Goal: Task Accomplishment & Management: Contribute content

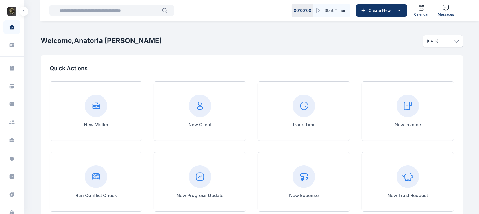
click at [24, 13] on button "button" at bounding box center [23, 11] width 9 height 9
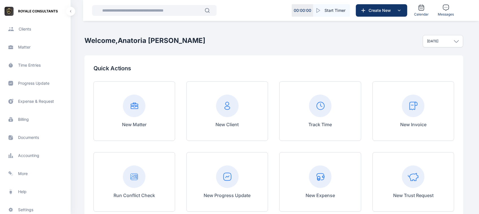
scroll to position [111, 0]
click at [31, 124] on span "Documents documents documents" at bounding box center [35, 120] width 64 height 14
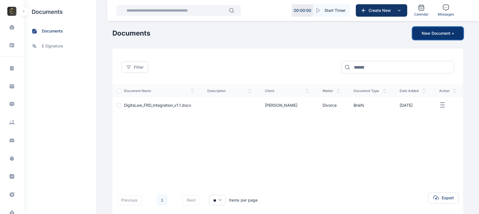
click at [430, 30] on button "New Document +" at bounding box center [438, 33] width 51 height 12
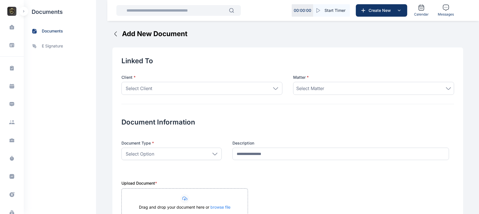
click at [240, 91] on div "Select Client" at bounding box center [201, 88] width 161 height 13
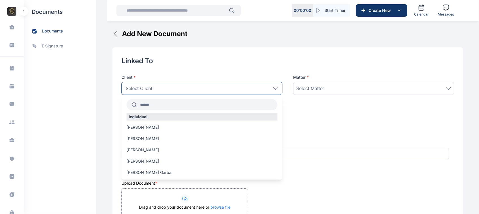
click at [319, 87] on span "Select Matter" at bounding box center [310, 88] width 28 height 7
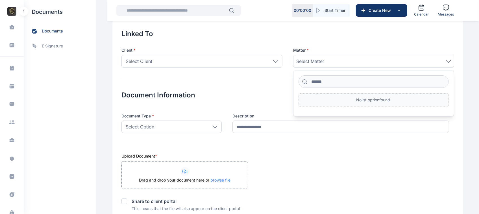
scroll to position [79, 0]
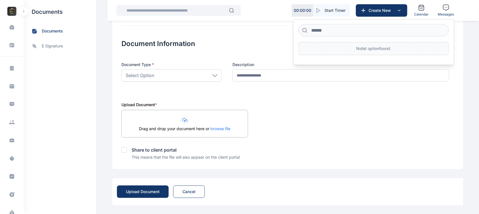
click at [202, 77] on div "Select Option" at bounding box center [171, 75] width 100 height 12
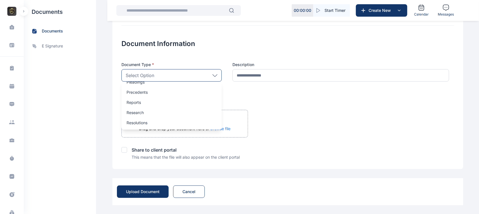
scroll to position [251, 0]
click at [354, 182] on div "Upload Document Cancel" at bounding box center [287, 191] width 351 height 27
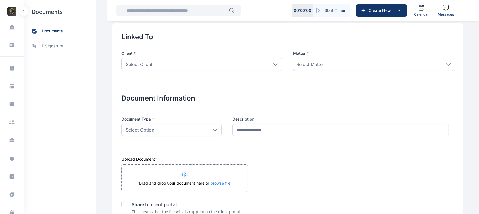
scroll to position [0, 0]
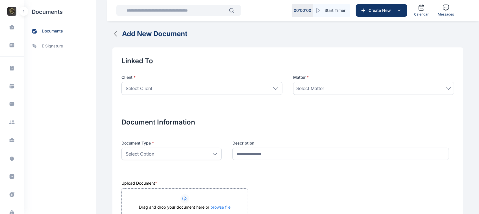
click at [112, 35] on icon "button" at bounding box center [115, 34] width 7 height 7
